Goal: Task Accomplishment & Management: Manage account settings

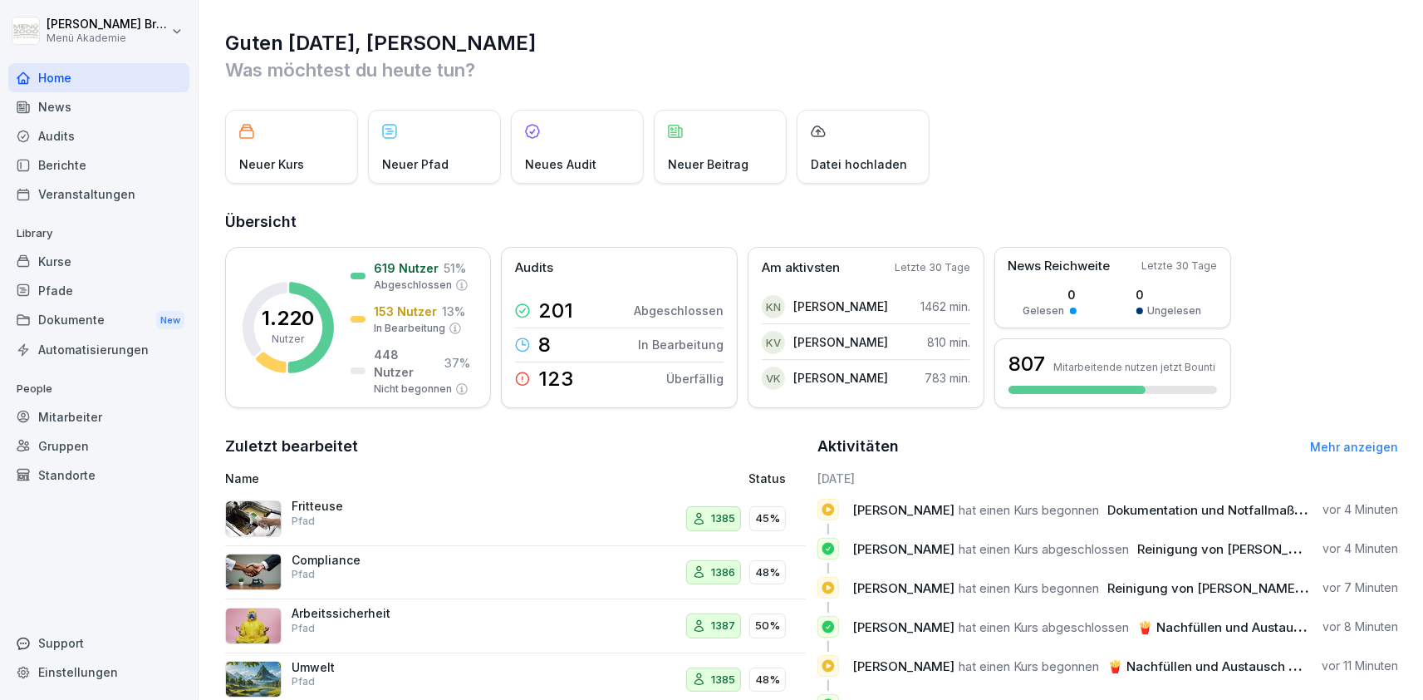
click at [78, 480] on div "Standorte" at bounding box center [98, 474] width 181 height 29
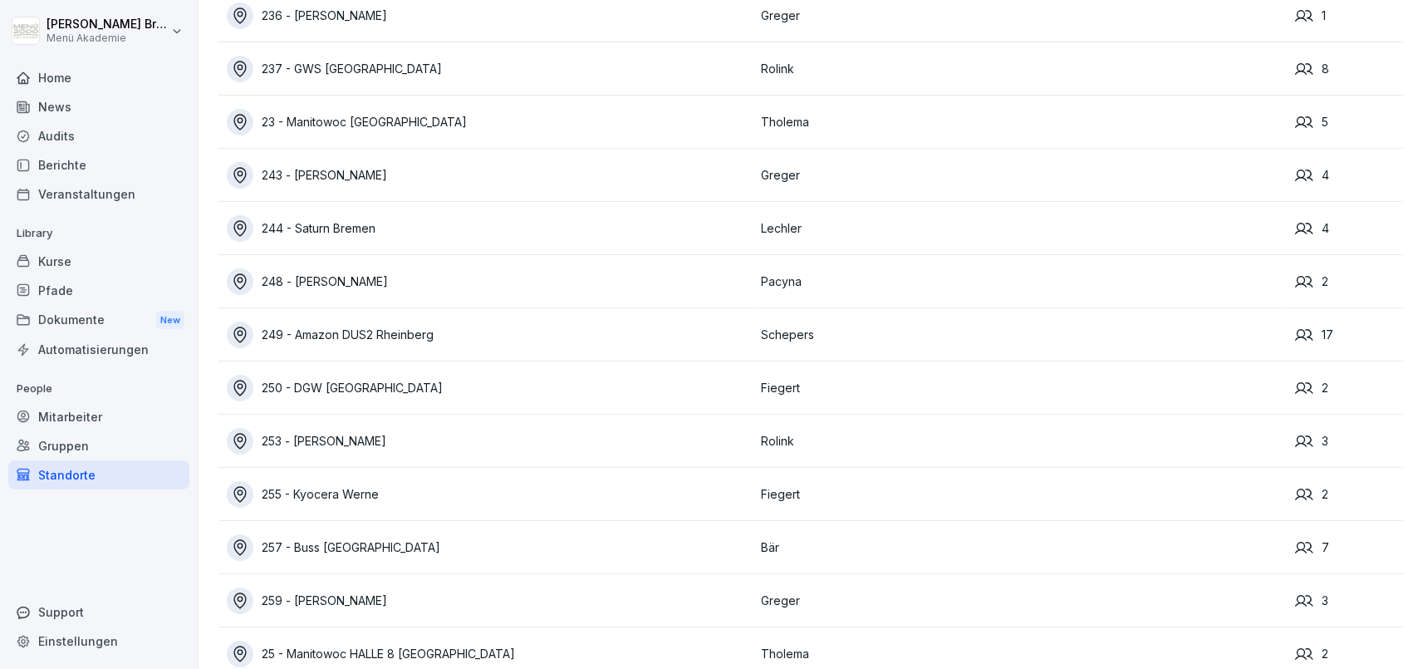
scroll to position [11264, 0]
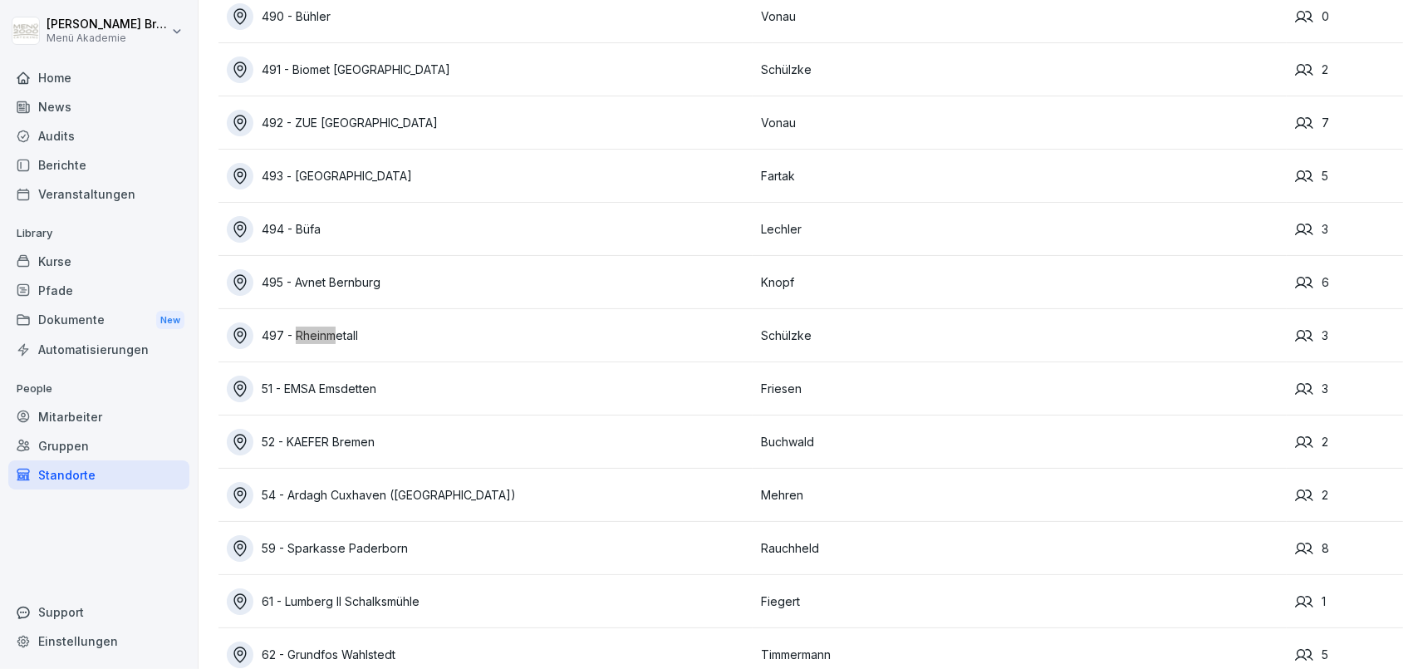
click at [306, 334] on div "497 - Rheinmetall" at bounding box center [490, 335] width 526 height 27
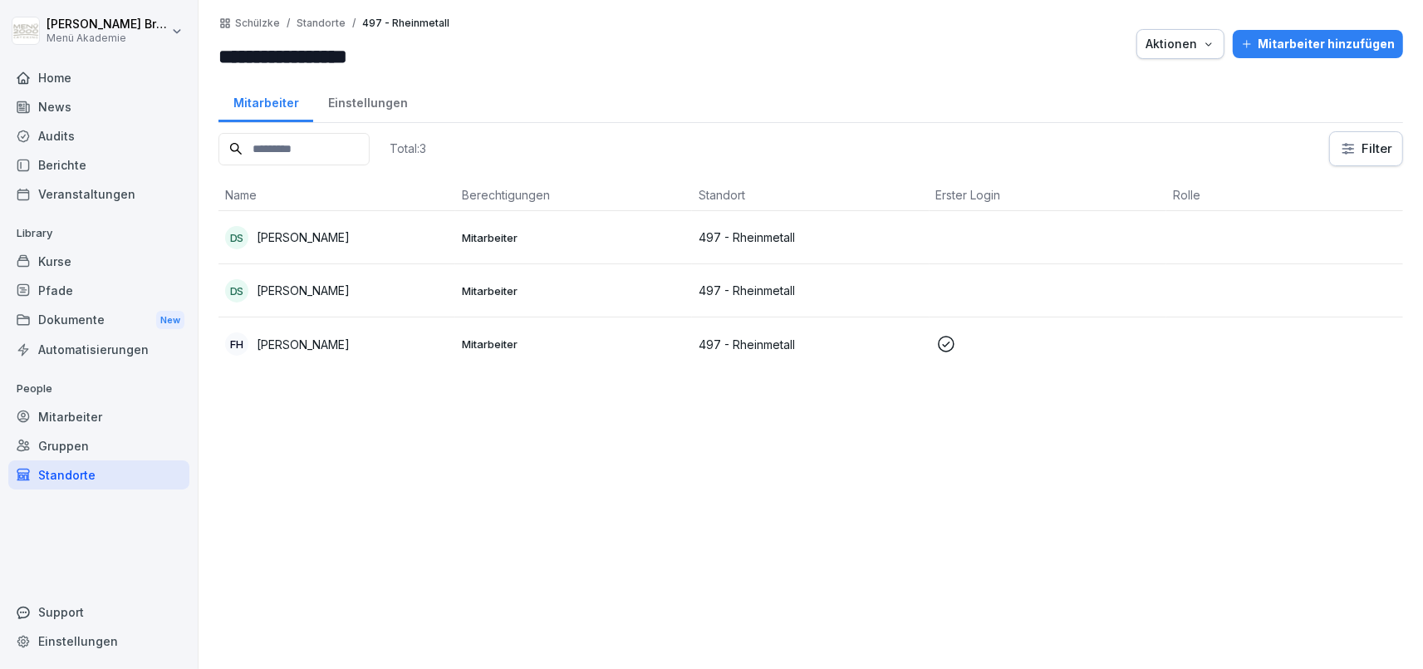
click at [322, 288] on p "[PERSON_NAME]" at bounding box center [303, 290] width 93 height 17
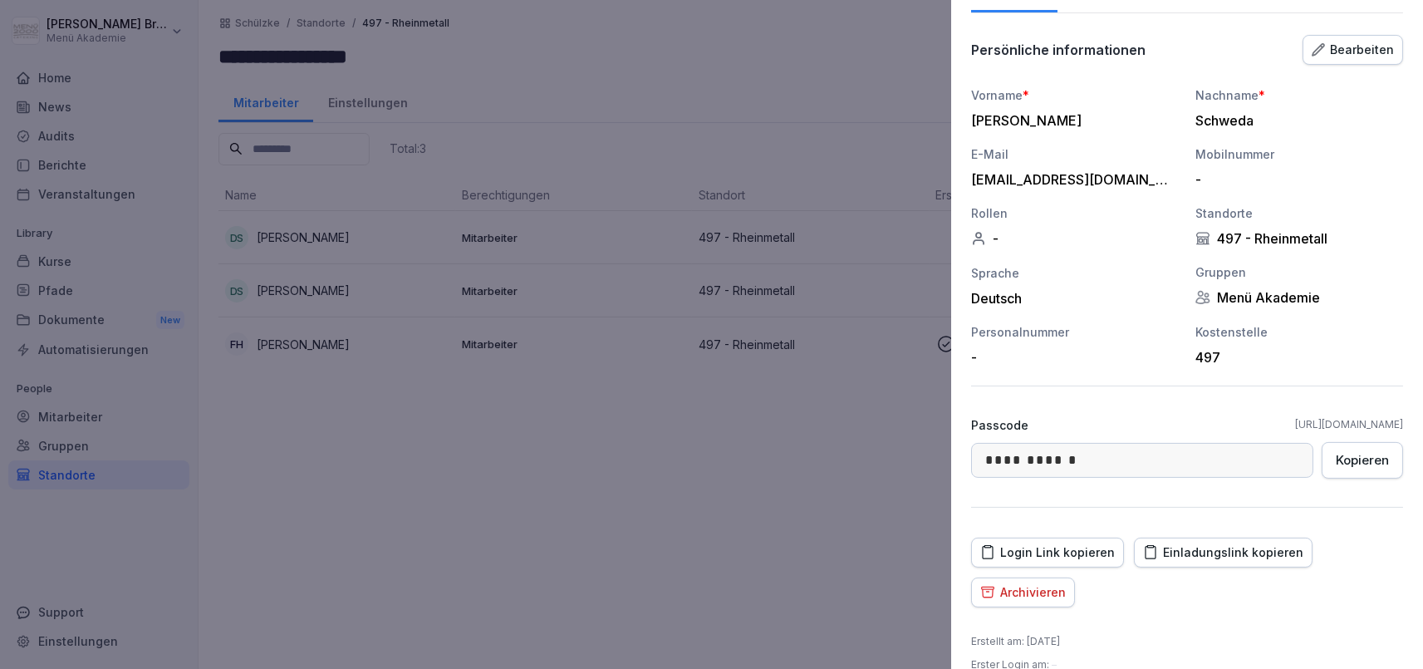
scroll to position [150, 0]
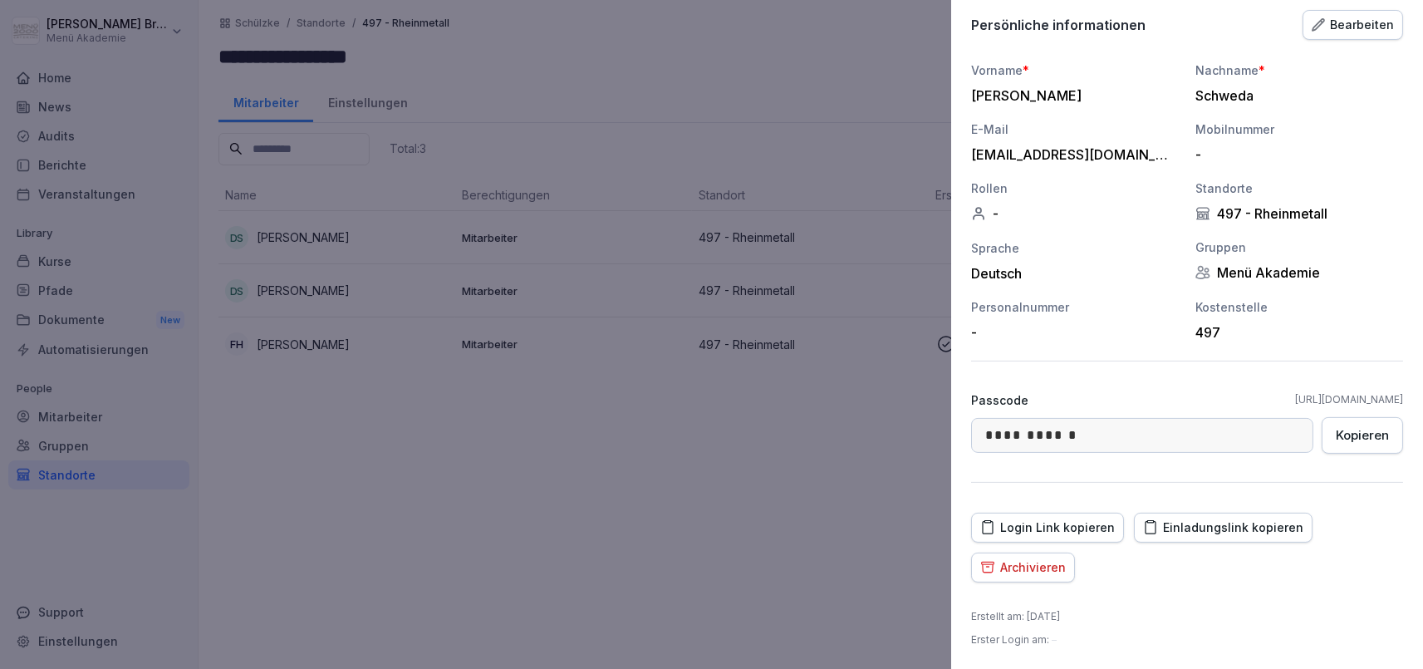
click at [653, 554] on div at bounding box center [711, 334] width 1423 height 669
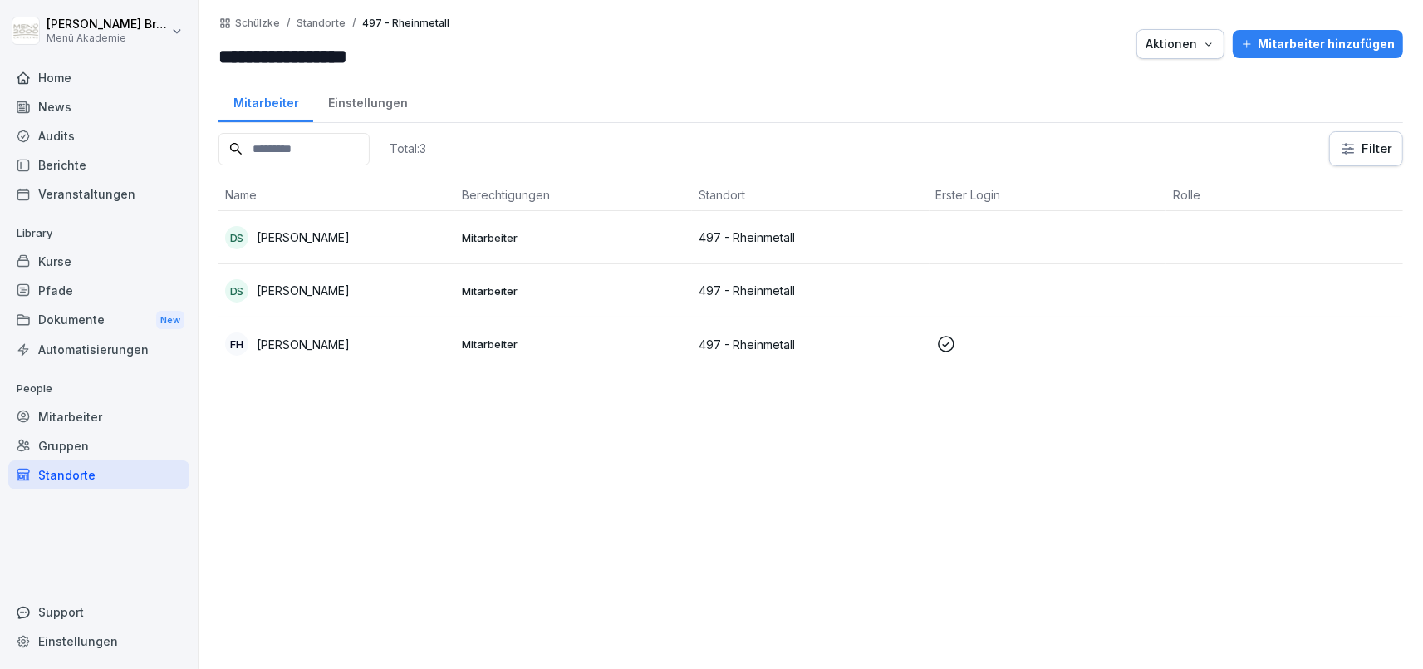
click at [300, 235] on p "[PERSON_NAME]" at bounding box center [303, 237] width 93 height 17
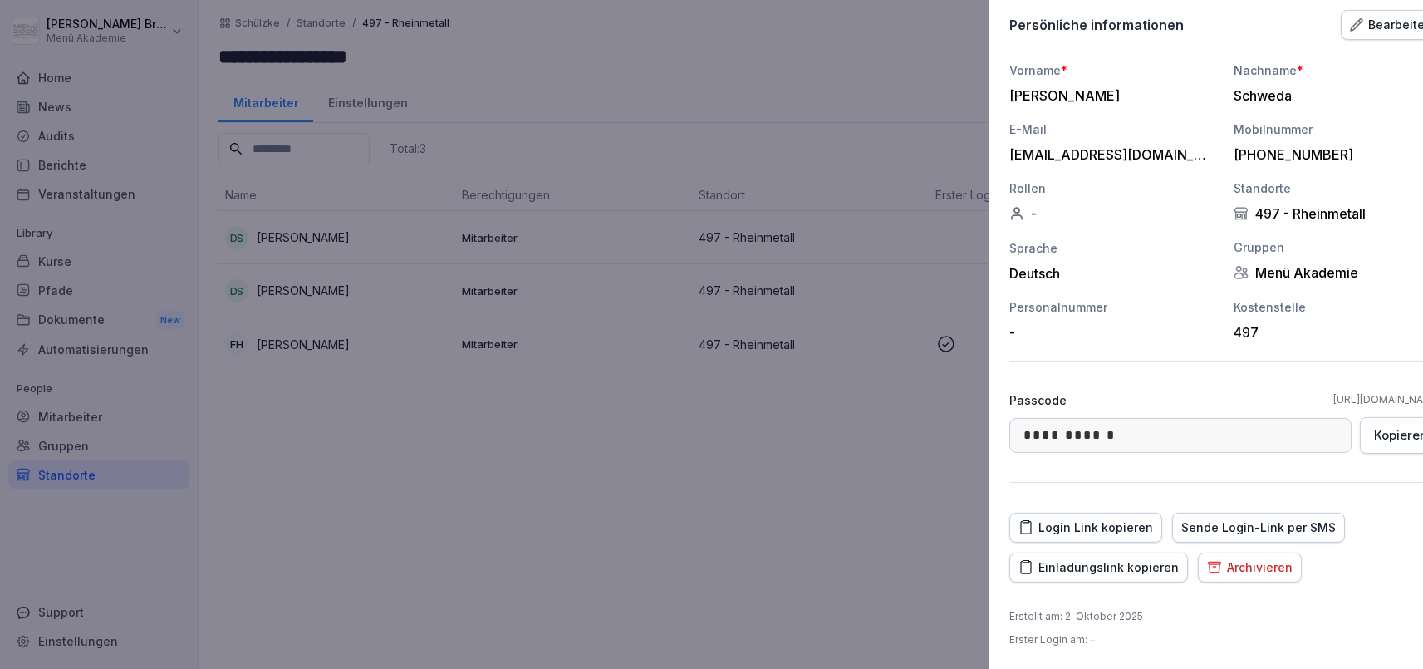
click at [463, 430] on div at bounding box center [711, 334] width 1423 height 669
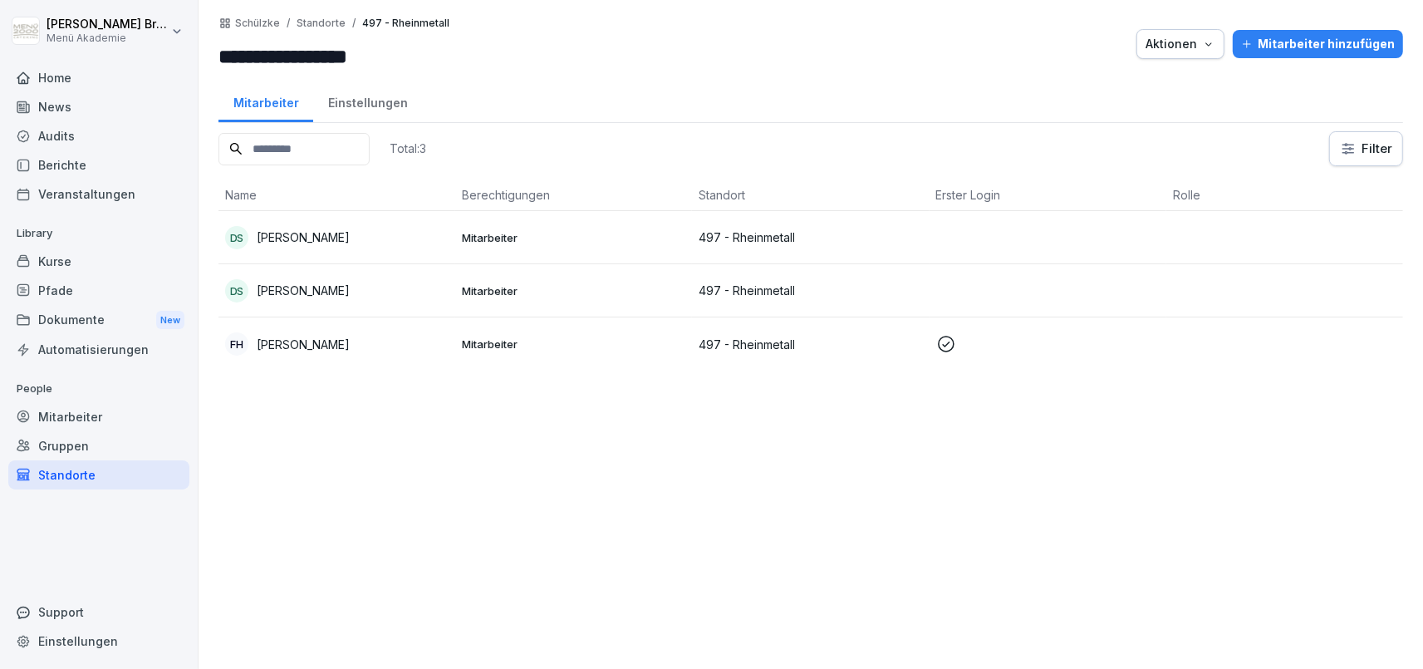
click at [302, 230] on p "[PERSON_NAME]" at bounding box center [303, 237] width 93 height 17
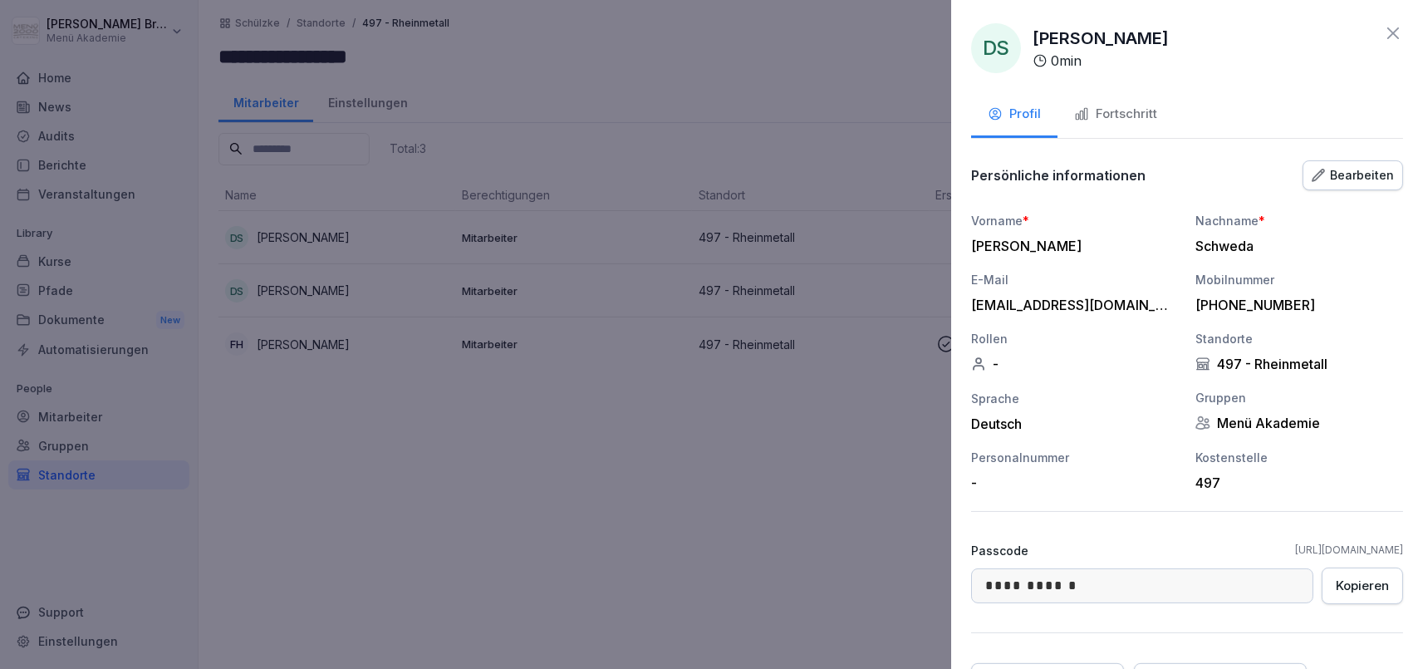
click at [297, 293] on div at bounding box center [711, 334] width 1423 height 669
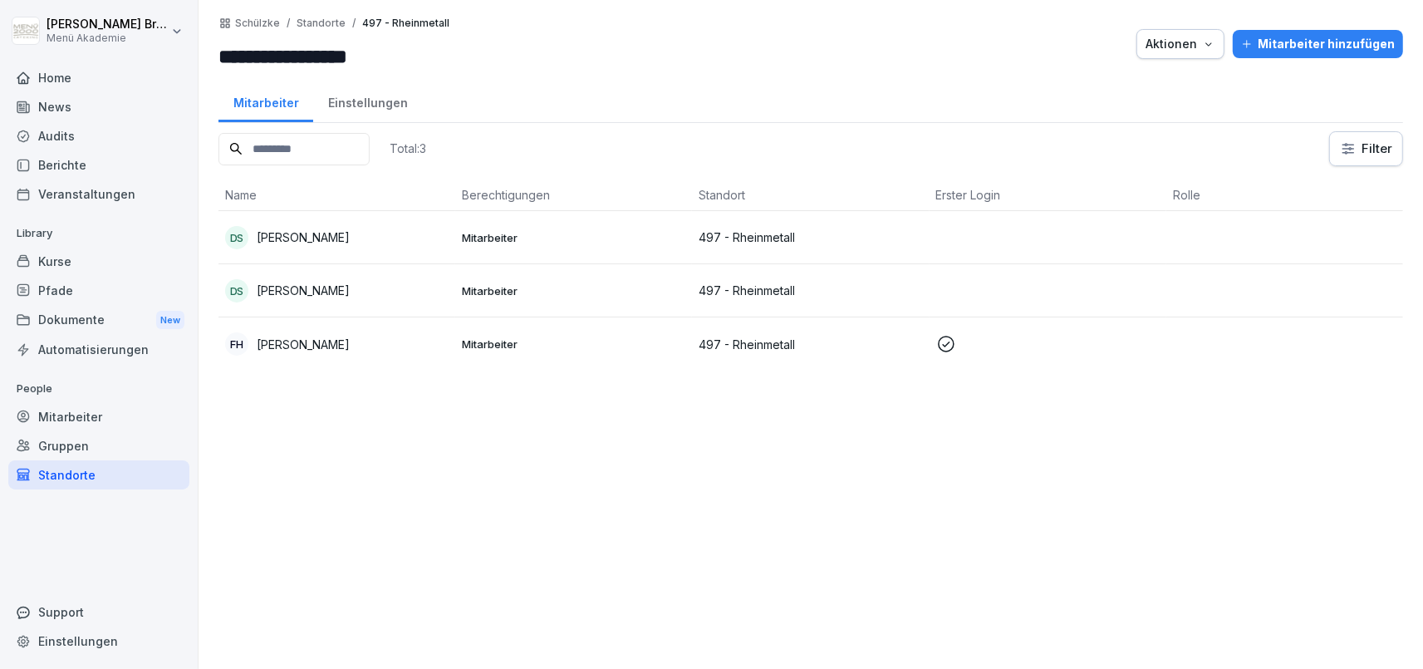
click at [305, 287] on p "[PERSON_NAME]" at bounding box center [303, 290] width 93 height 17
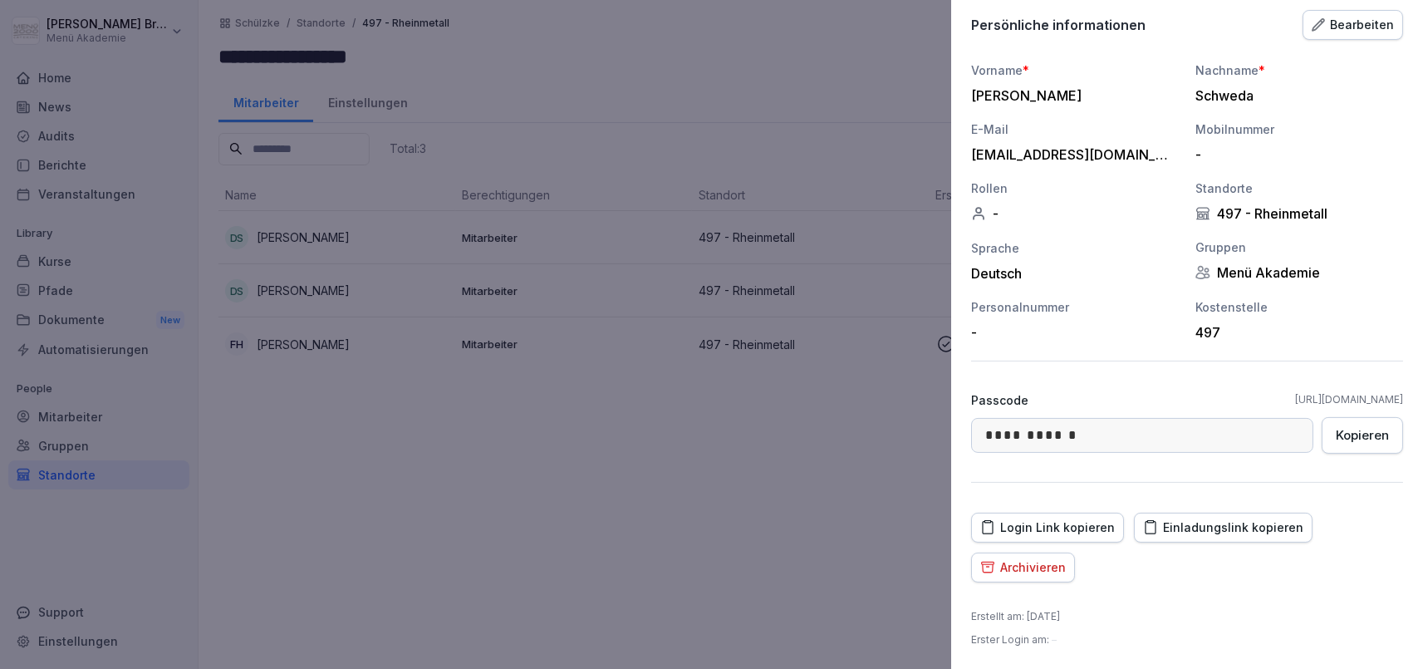
click at [280, 232] on div at bounding box center [711, 334] width 1423 height 669
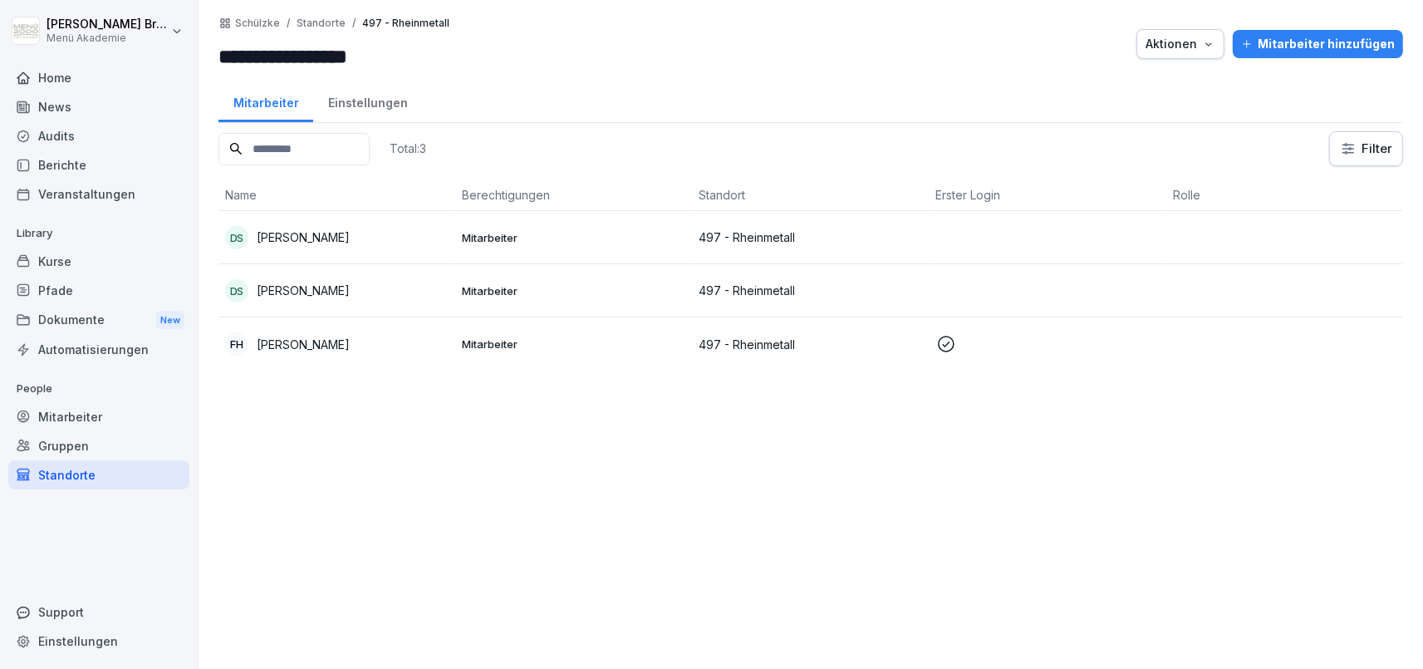
click at [283, 231] on p "[PERSON_NAME]" at bounding box center [303, 237] width 93 height 17
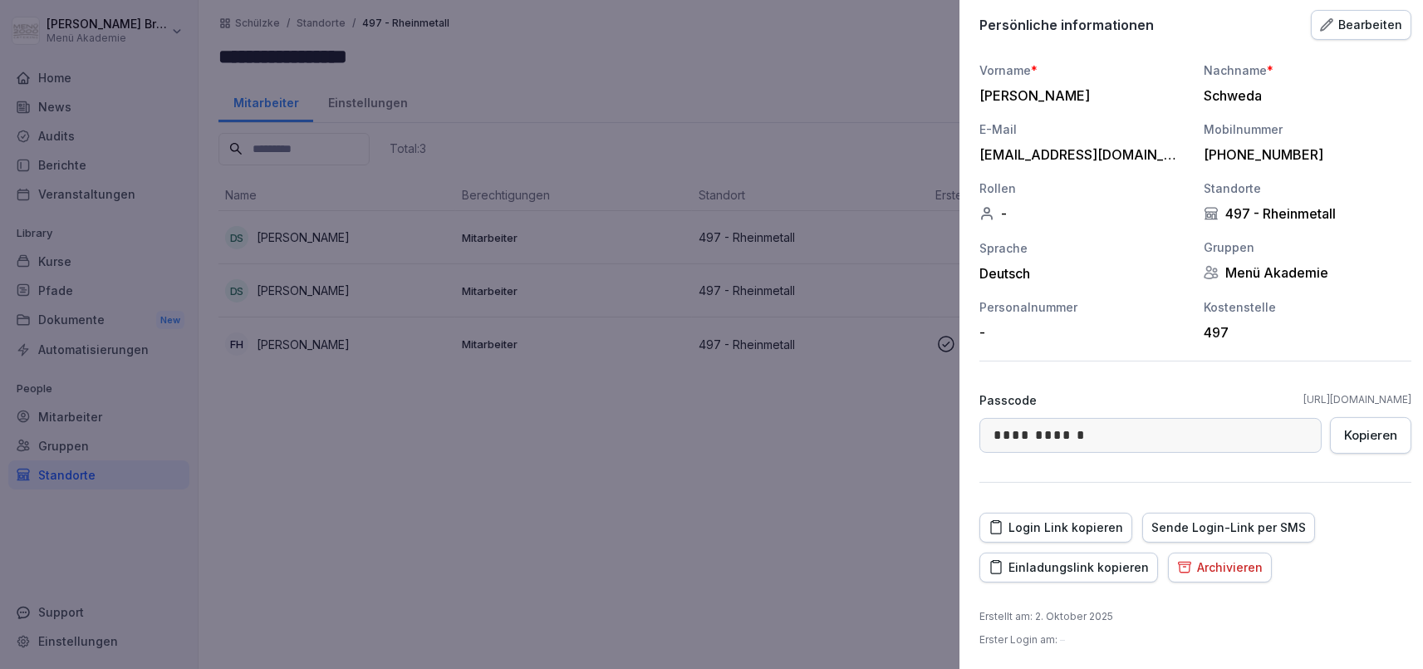
click at [701, 577] on div at bounding box center [711, 334] width 1423 height 669
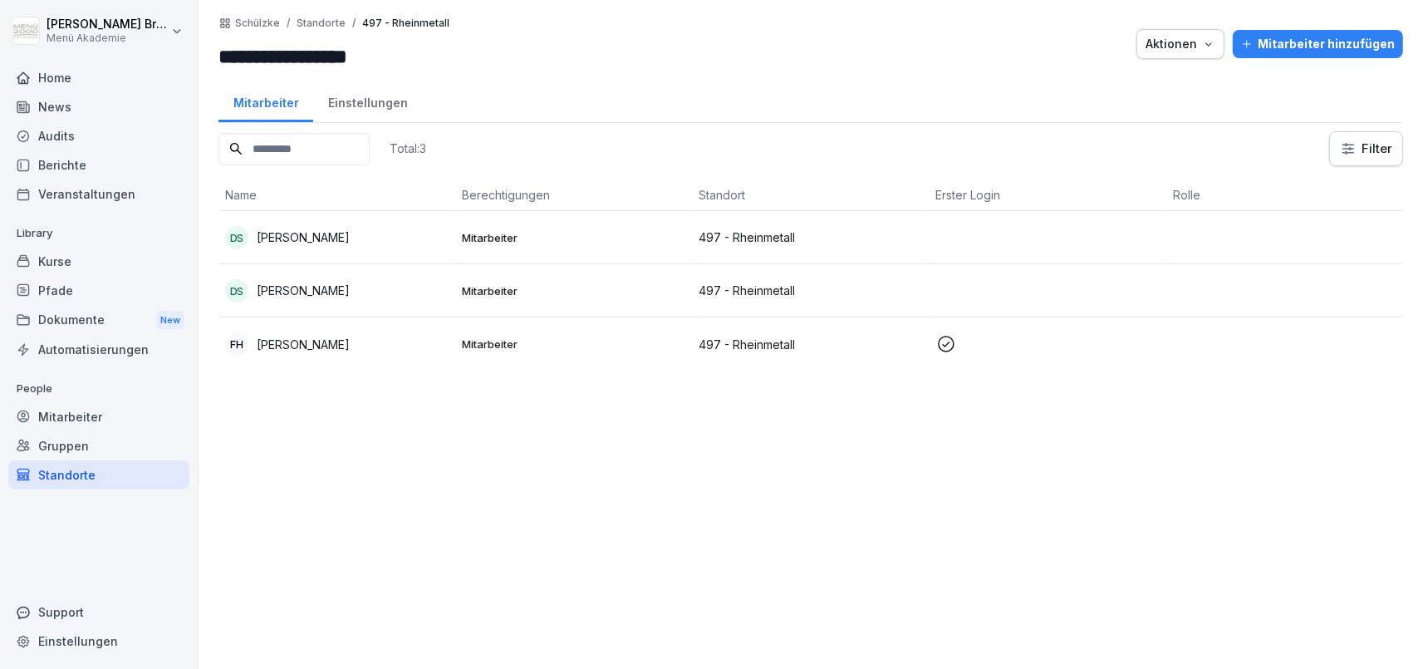
click at [744, 455] on div "Total: 3 Filter Name Berechtigungen Standort Erster Login Rolle DS [PERSON_NAME…" at bounding box center [811, 391] width 1185 height 521
click at [297, 229] on p "[PERSON_NAME]" at bounding box center [303, 237] width 93 height 17
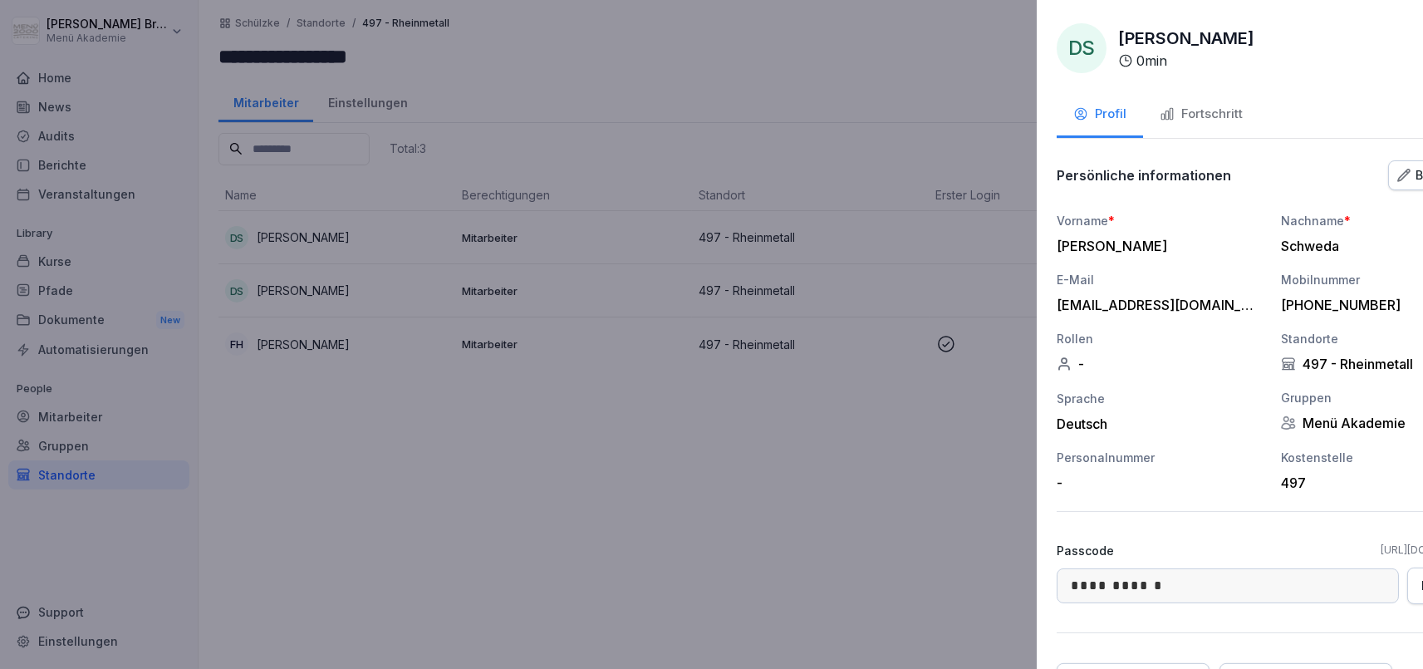
click at [289, 278] on div at bounding box center [711, 334] width 1423 height 669
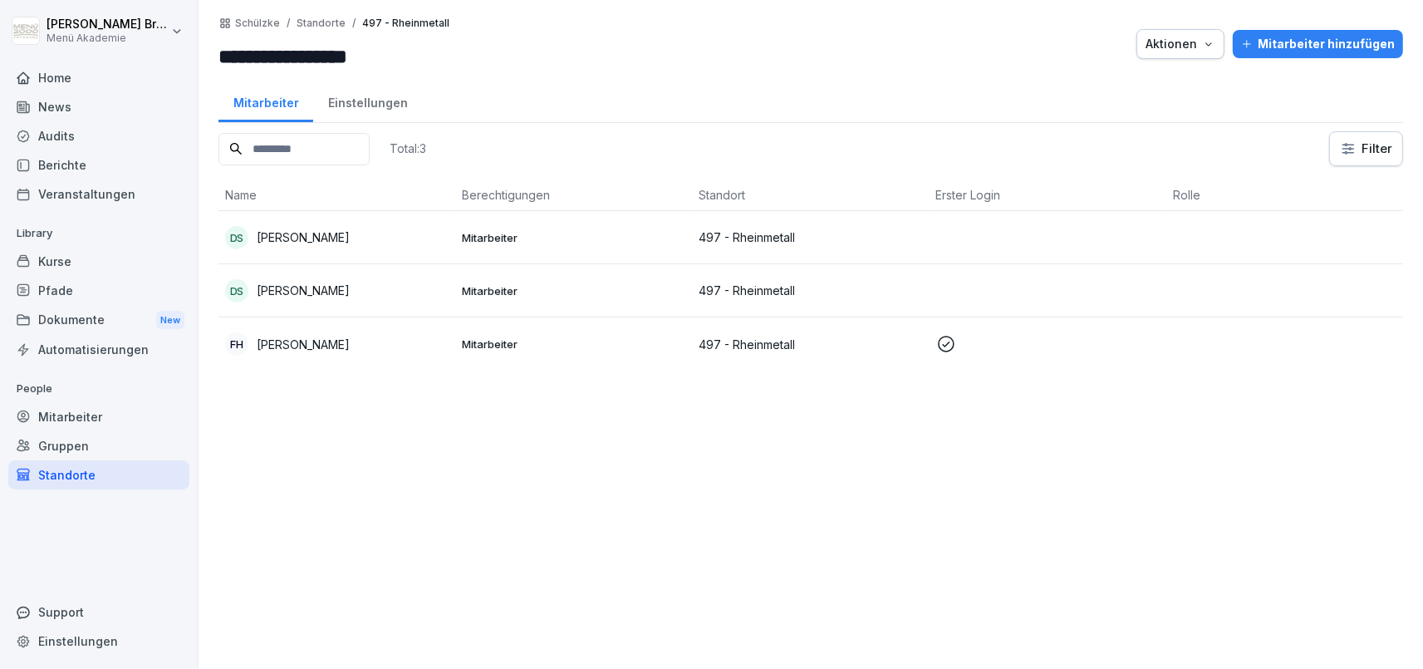
click at [289, 278] on td "DS [PERSON_NAME]" at bounding box center [337, 290] width 237 height 53
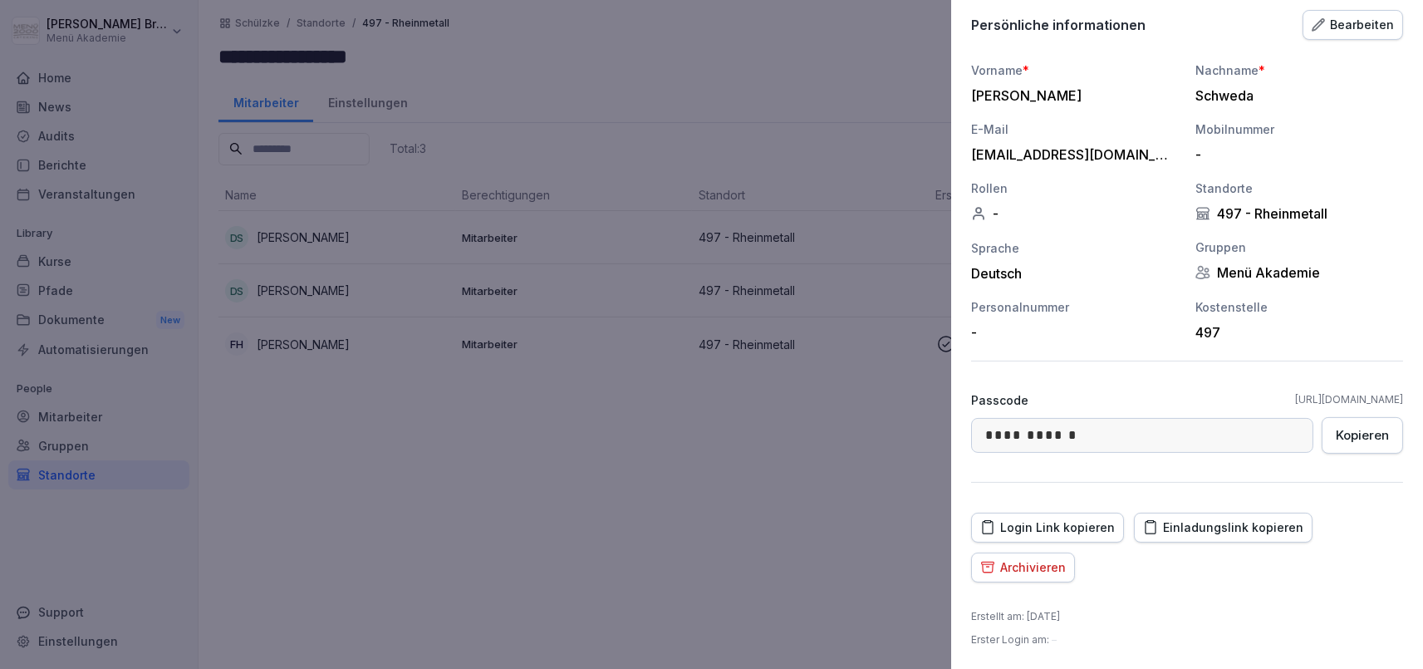
click at [308, 243] on div at bounding box center [711, 334] width 1423 height 669
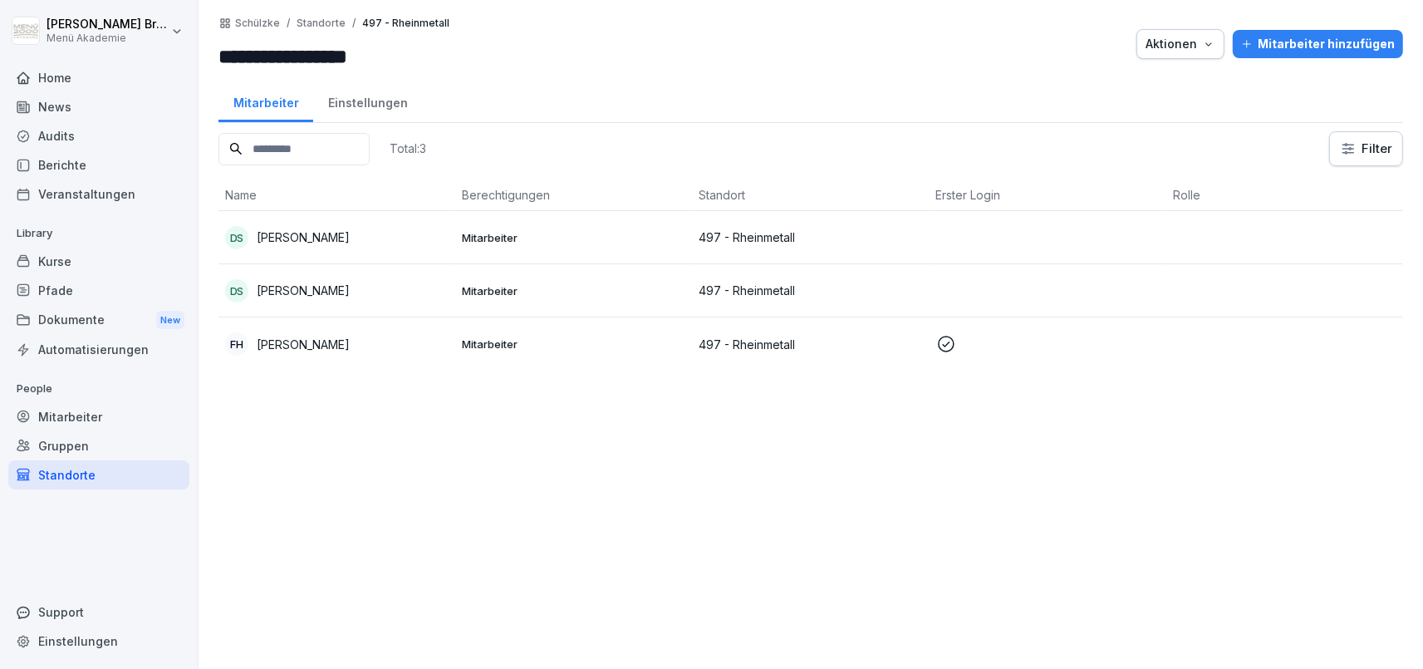
click at [307, 238] on p "[PERSON_NAME]" at bounding box center [303, 237] width 93 height 17
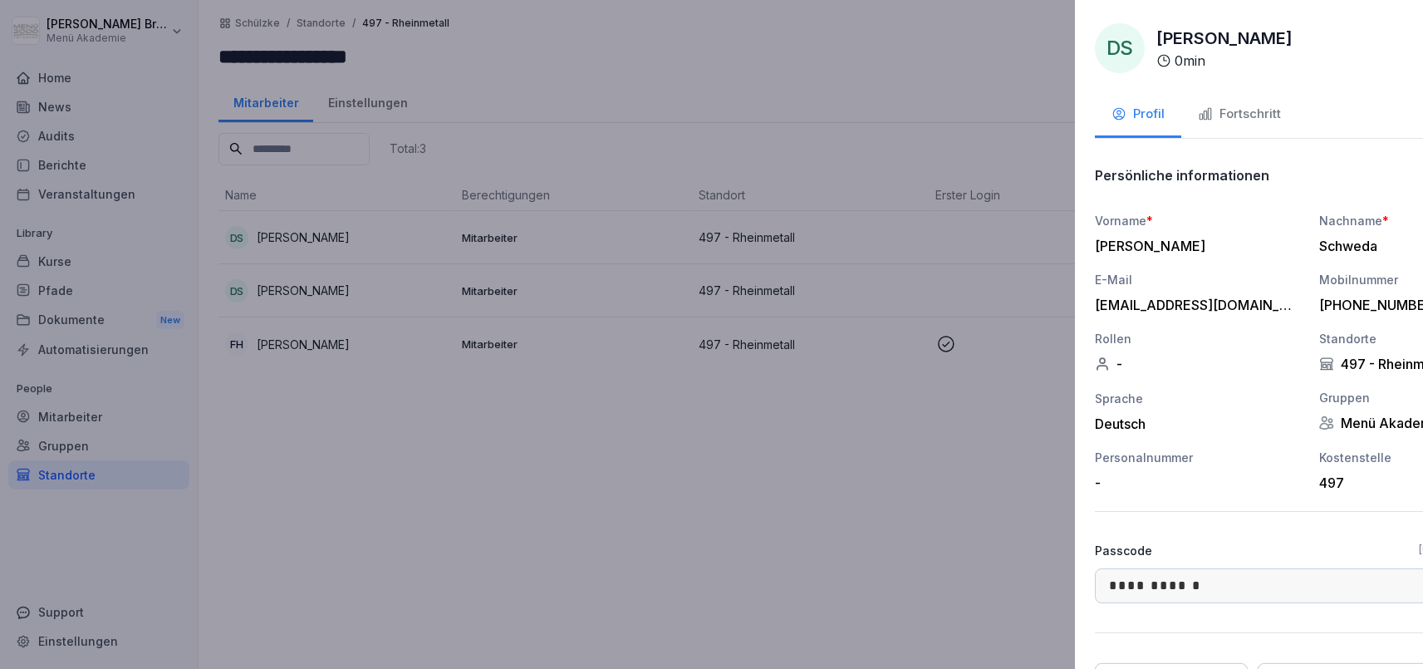
click at [294, 289] on div at bounding box center [711, 334] width 1423 height 669
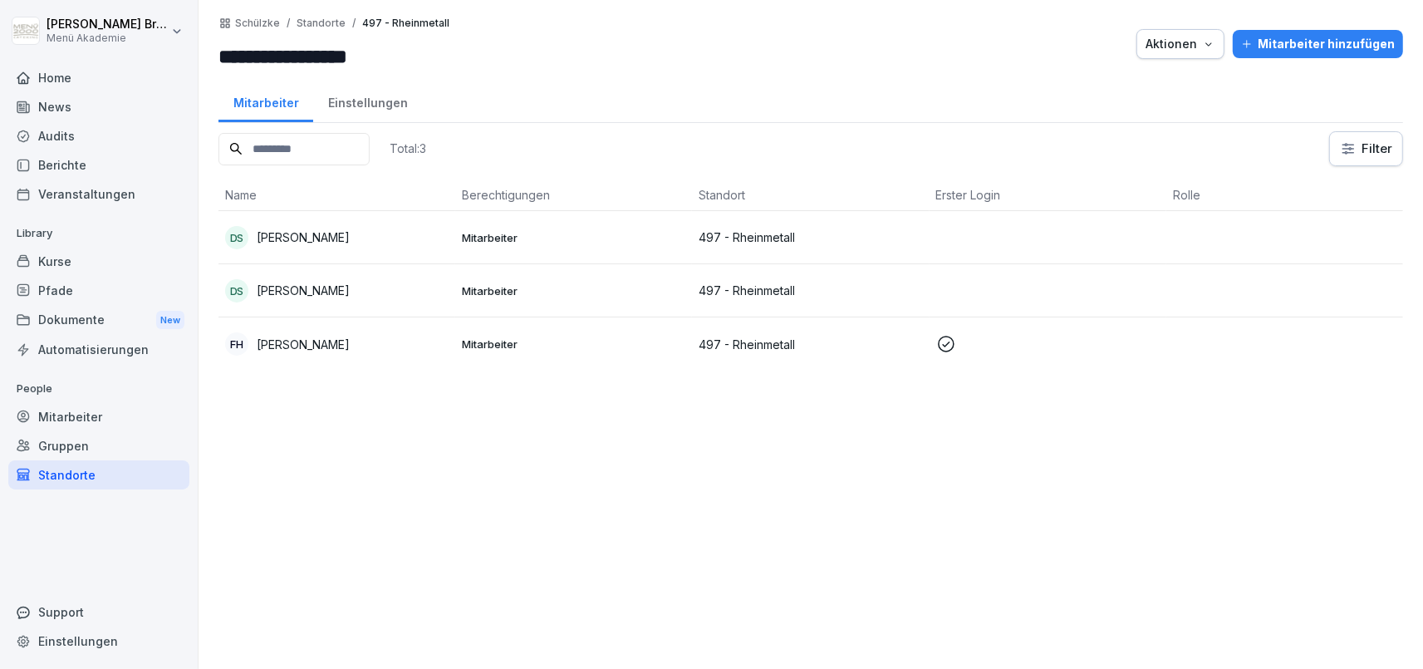
click at [288, 292] on p "[PERSON_NAME]" at bounding box center [303, 290] width 93 height 17
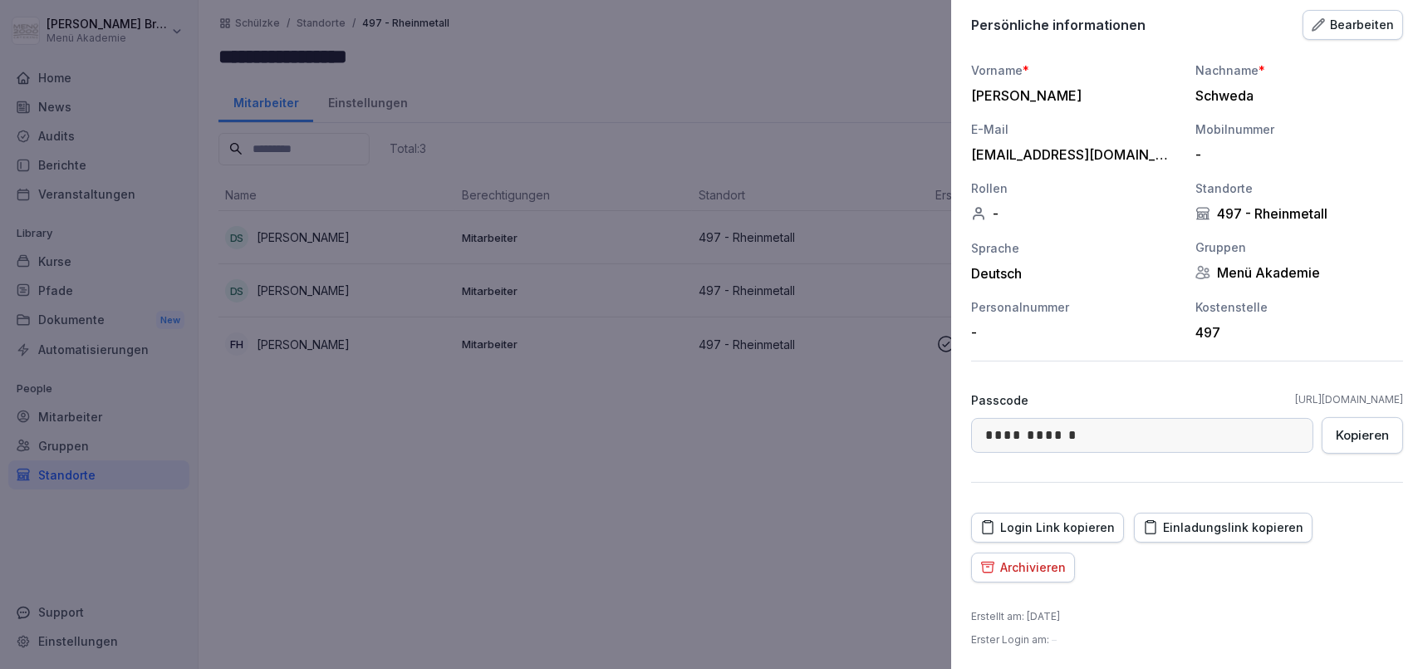
click at [1039, 571] on div "Archivieren" at bounding box center [1024, 567] width 86 height 18
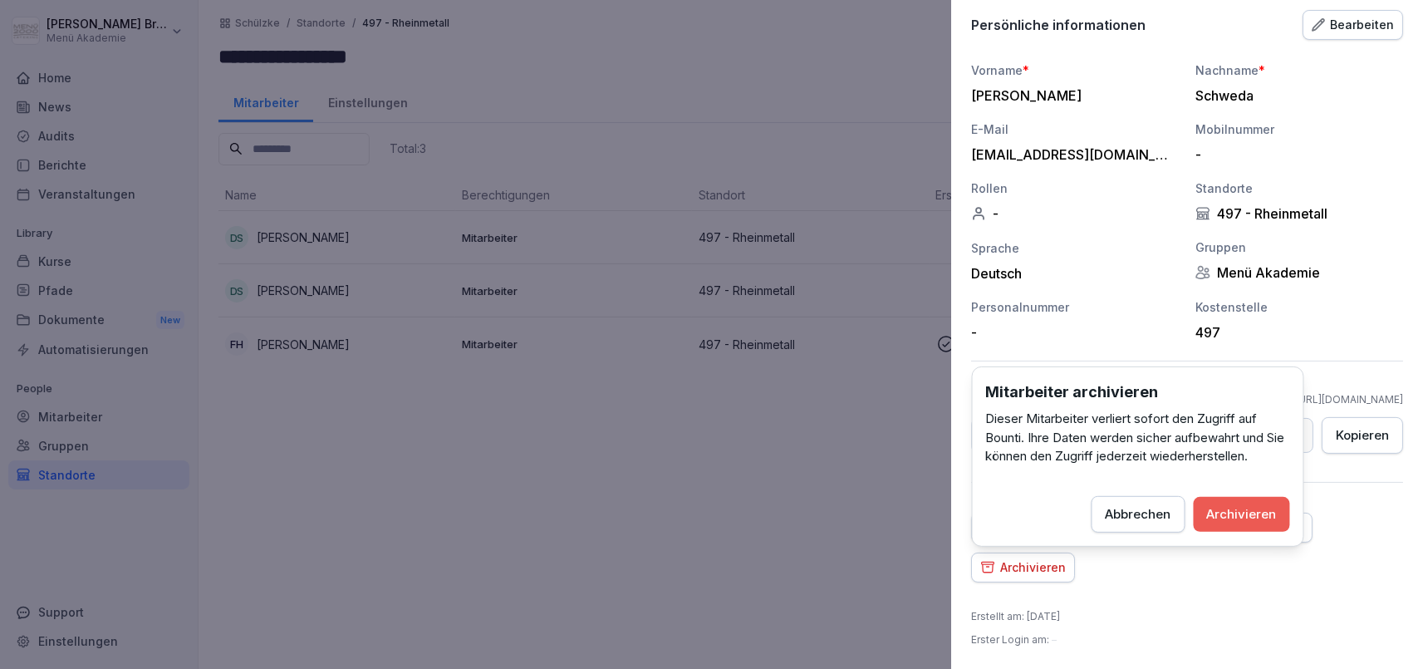
click at [1260, 515] on div "Archivieren" at bounding box center [1242, 513] width 70 height 18
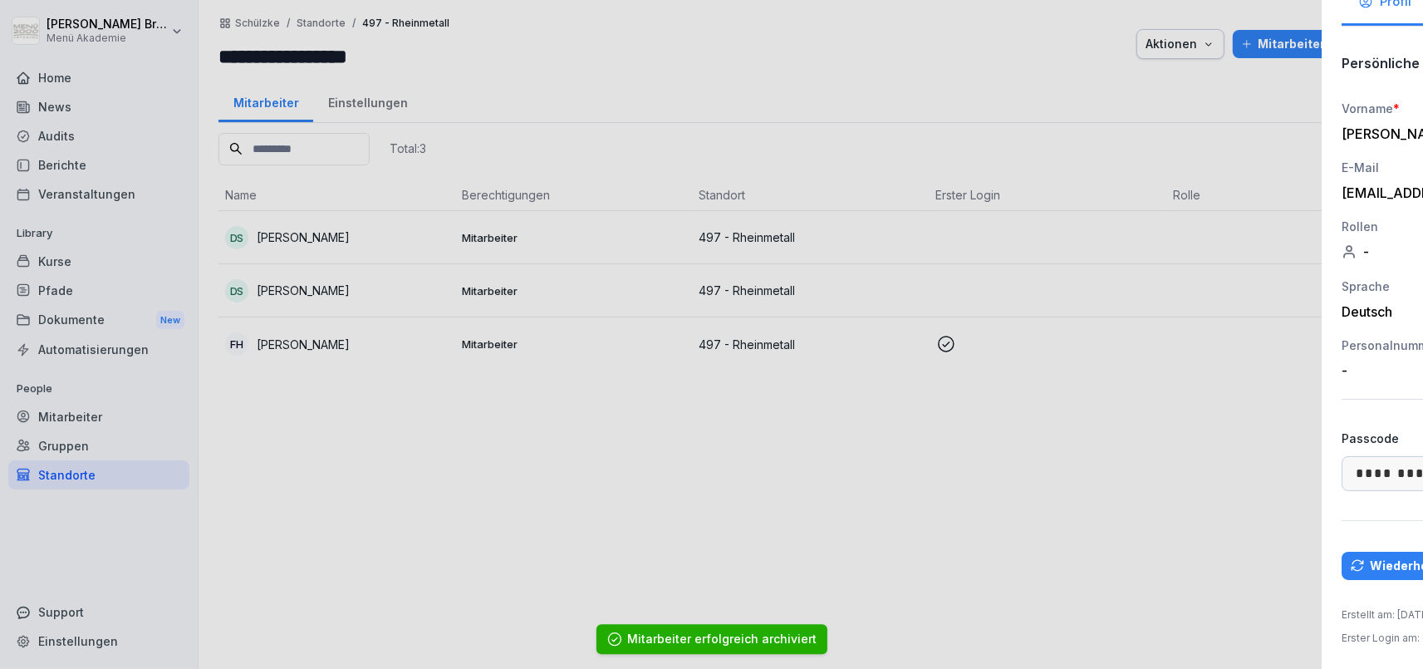
scroll to position [111, 0]
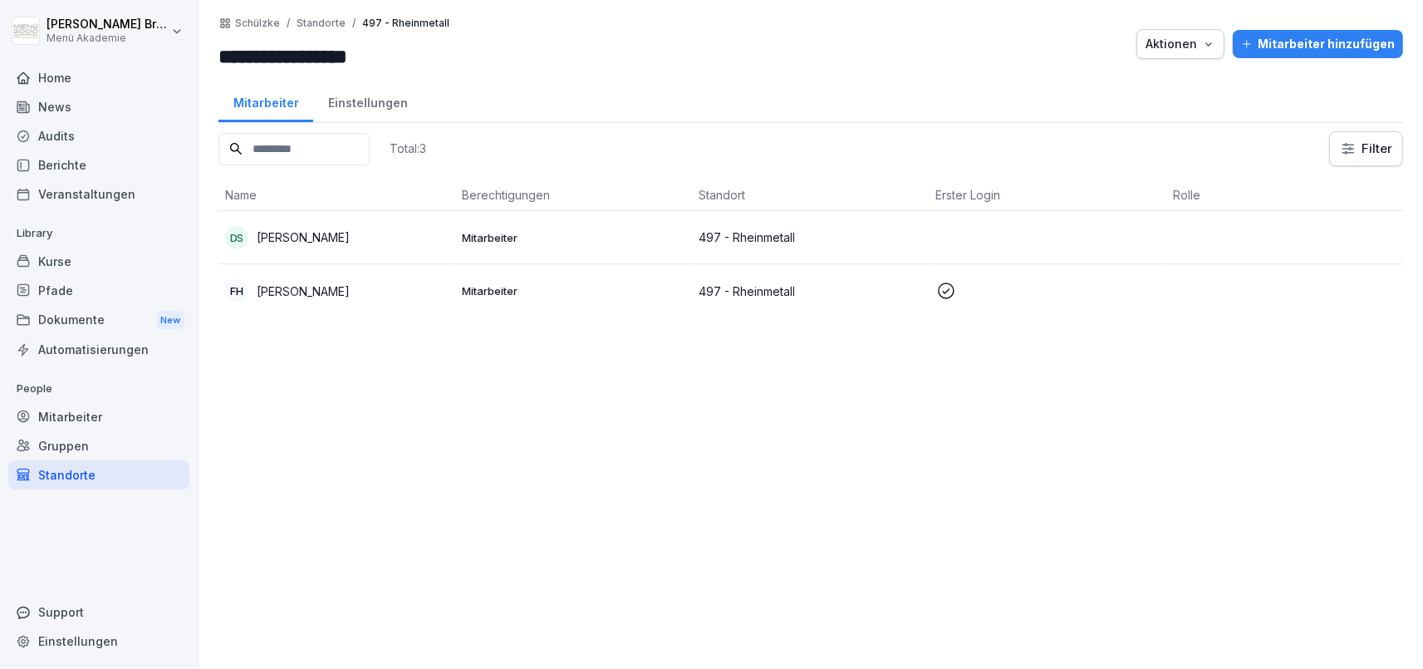
click at [57, 127] on div "Audits" at bounding box center [98, 135] width 181 height 29
